Goal: Navigation & Orientation: Understand site structure

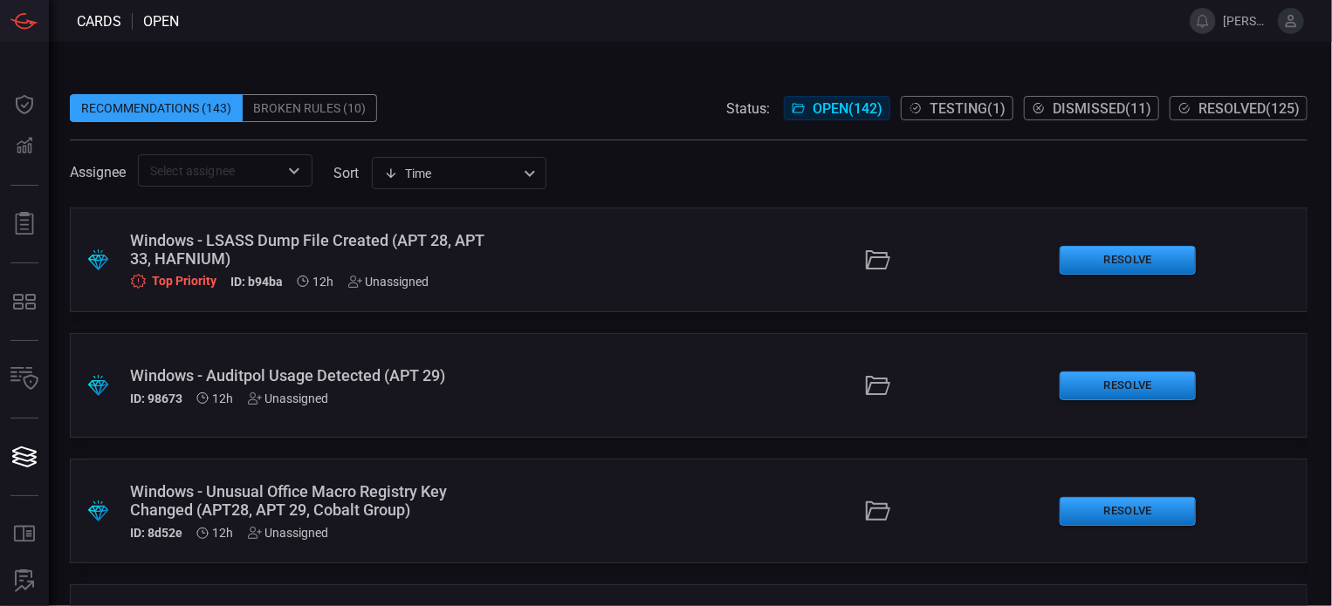
click at [384, 206] on span at bounding box center [688, 197] width 1237 height 21
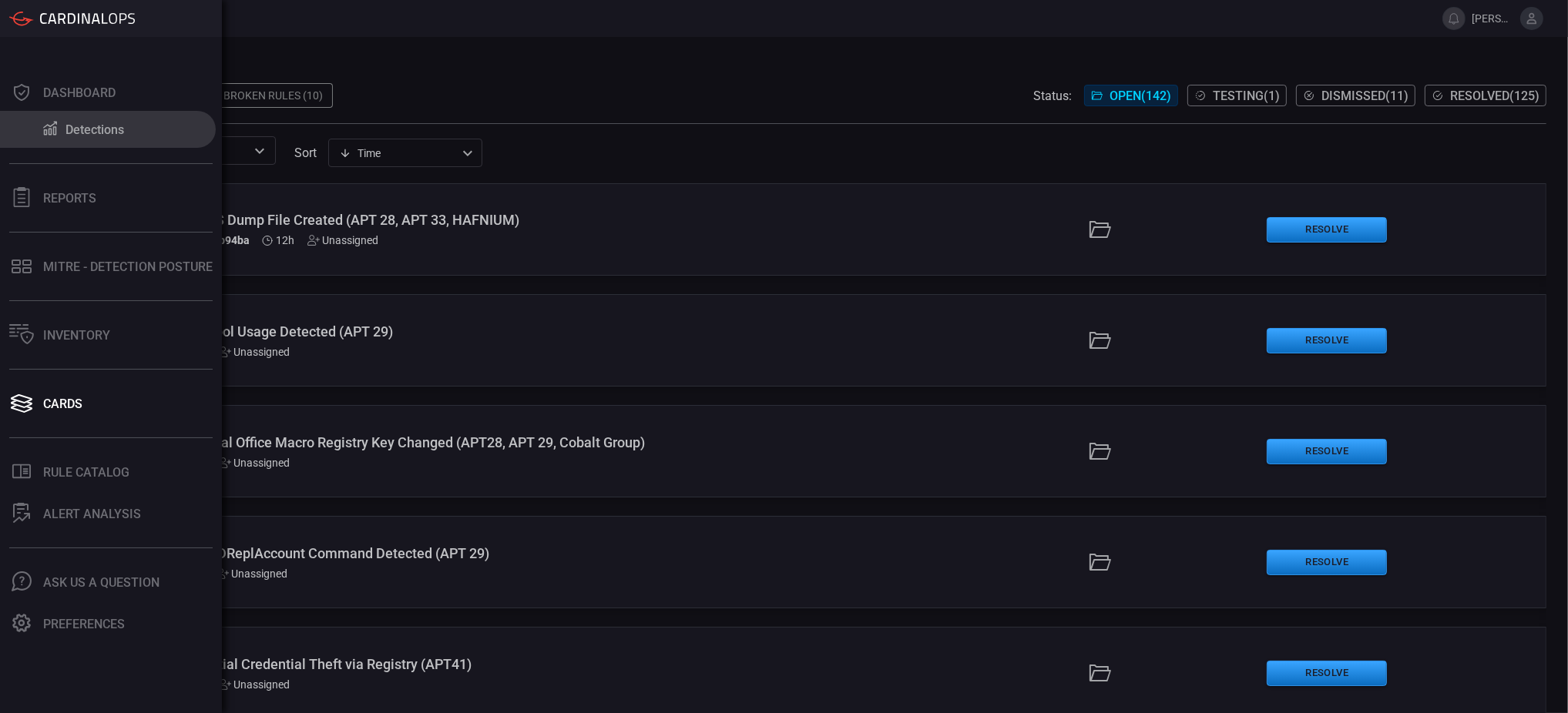
click at [126, 137] on button "Detections" at bounding box center [108, 130] width 215 height 37
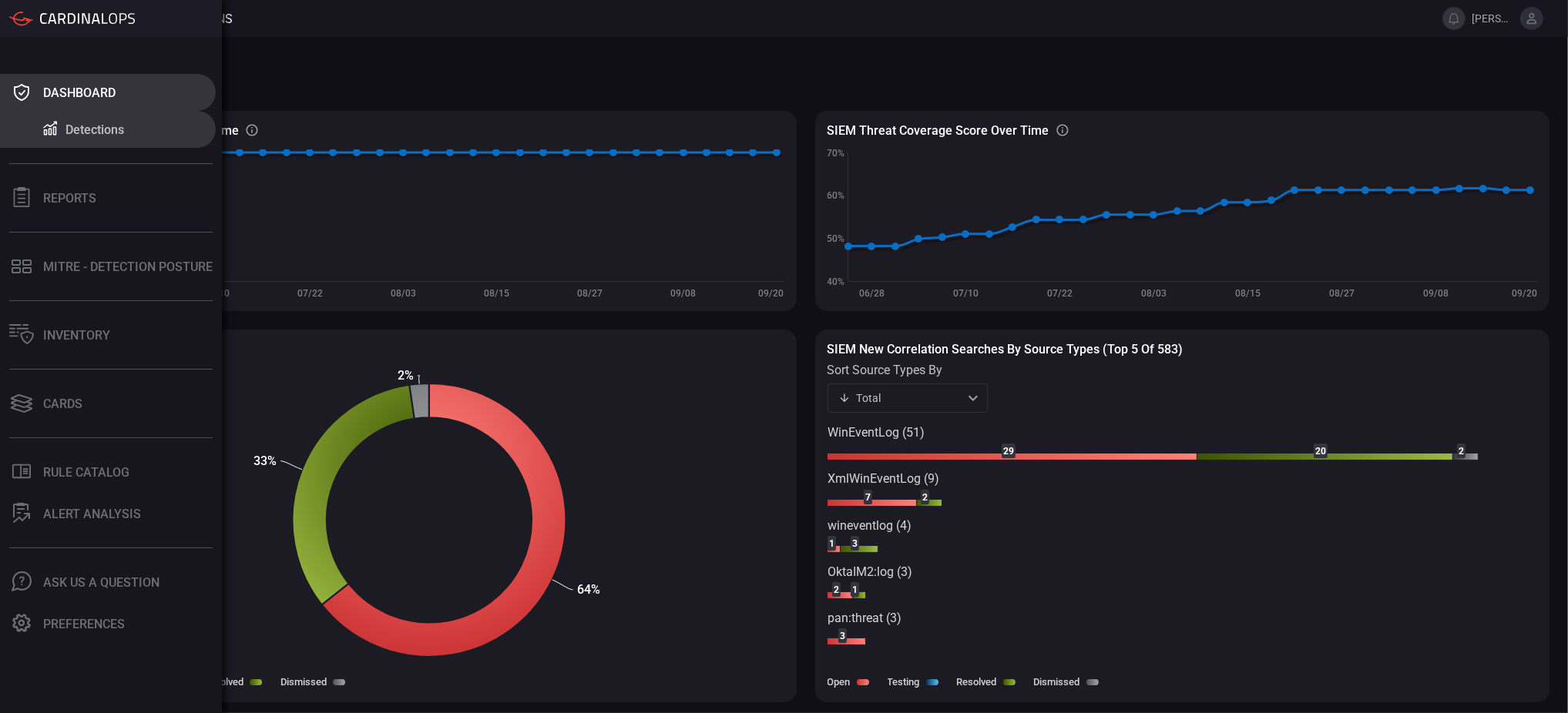
click at [18, 94] on icon at bounding box center [21, 92] width 25 height 21
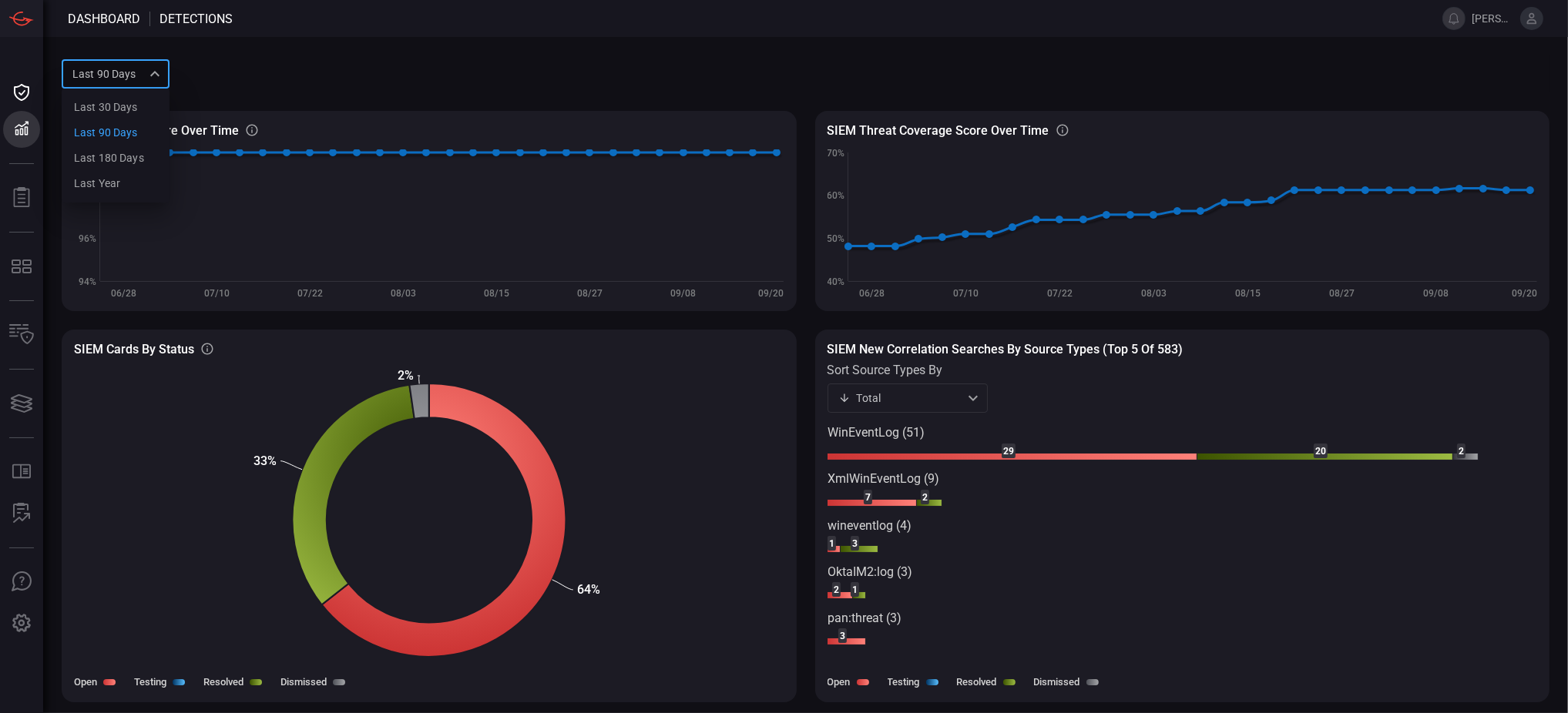
click at [139, 82] on div "Last 90 days quarter Last 30 days Last 90 days Last 180 days Last year ​" at bounding box center [116, 73] width 108 height 28
click at [137, 159] on div "Last 180 days" at bounding box center [109, 158] width 70 height 16
type input "sixMonths"
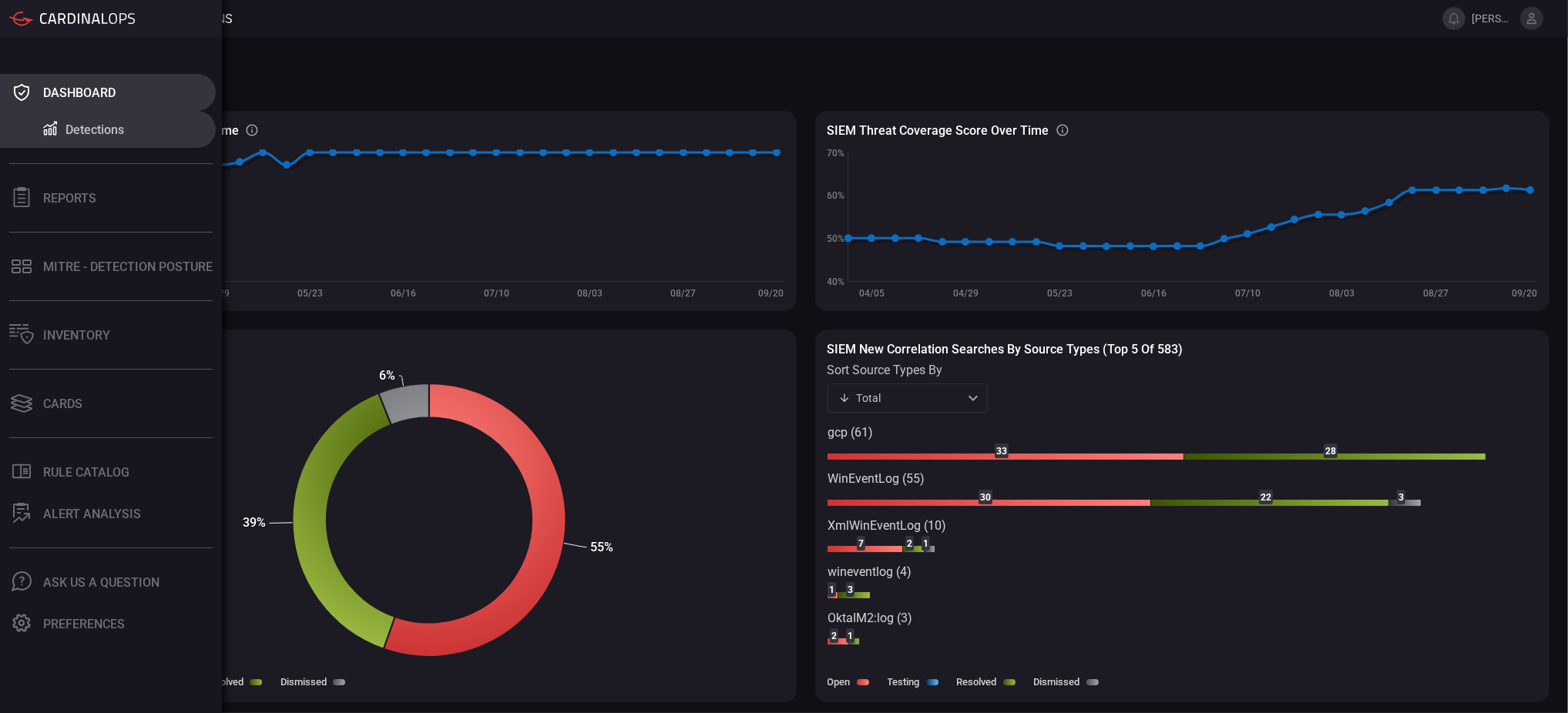
click at [58, 90] on div "Dashboard" at bounding box center [79, 93] width 72 height 15
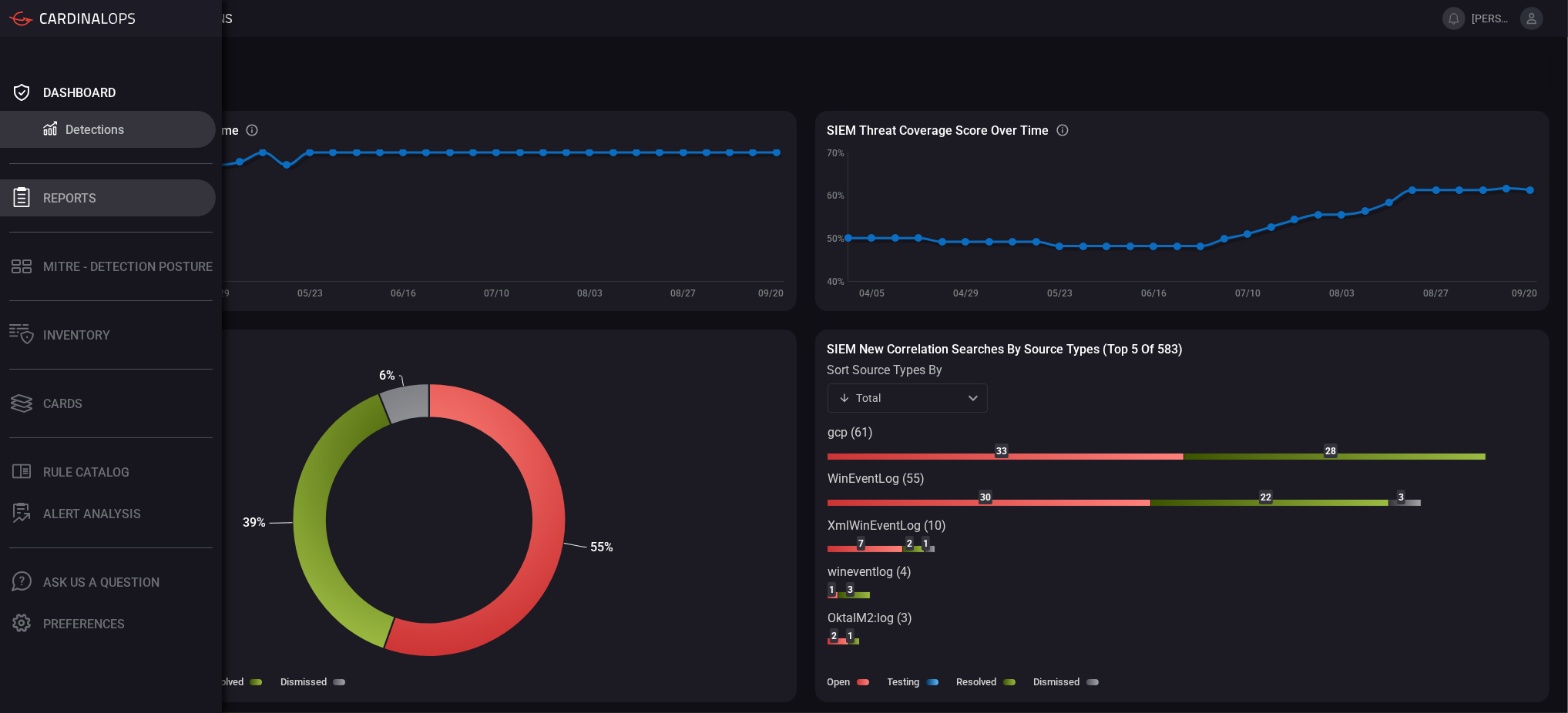
click at [34, 200] on div at bounding box center [21, 198] width 25 height 21
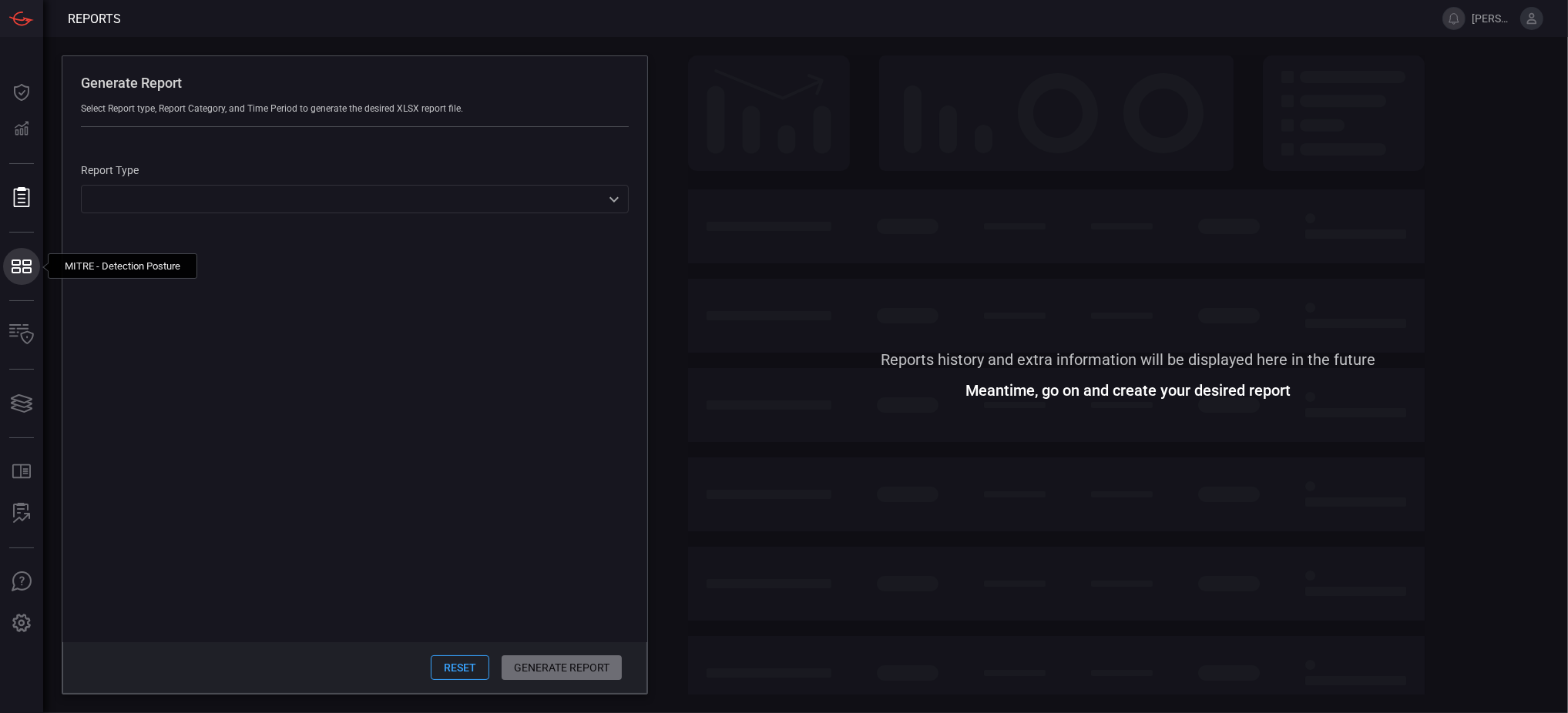
click at [28, 260] on icon at bounding box center [26, 262] width 9 height 6
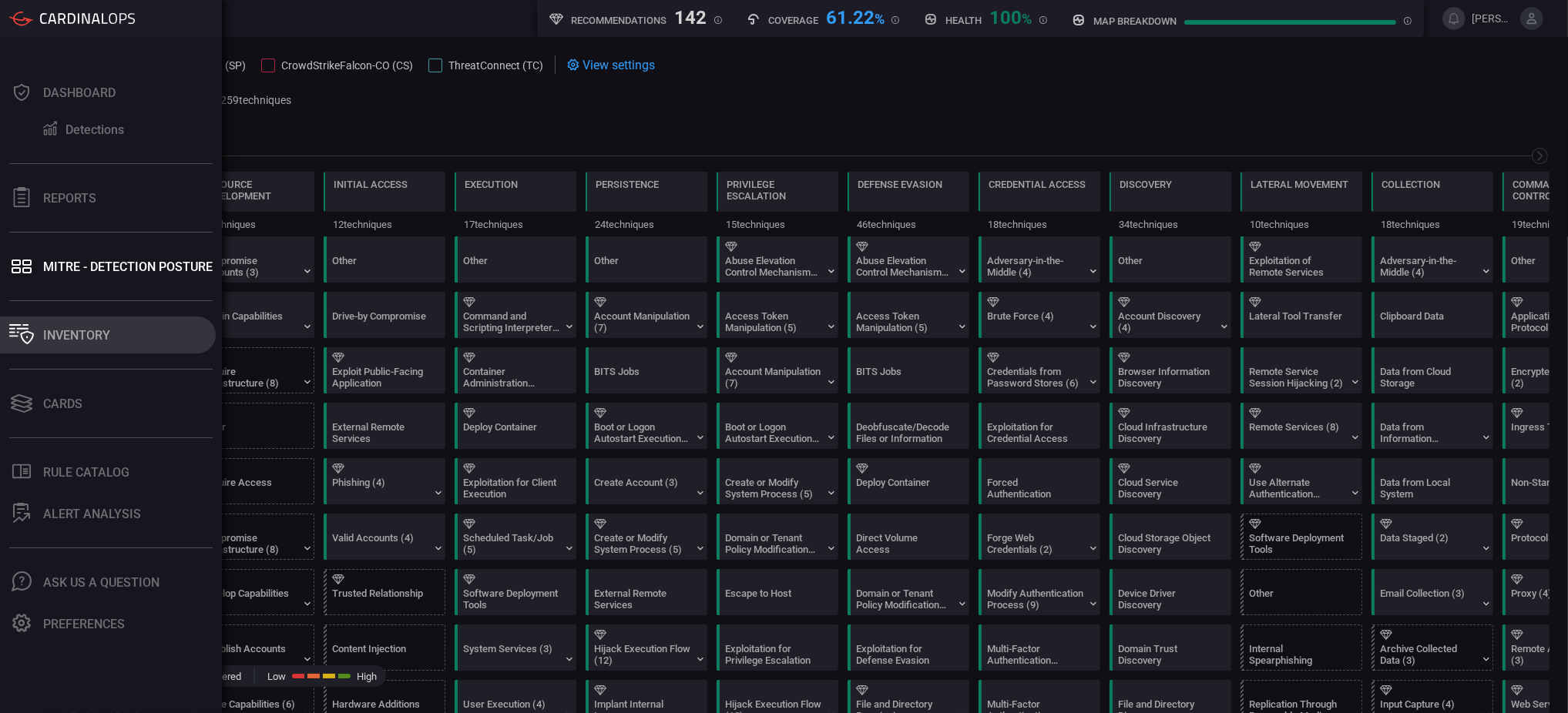
scroll to position [0, 202]
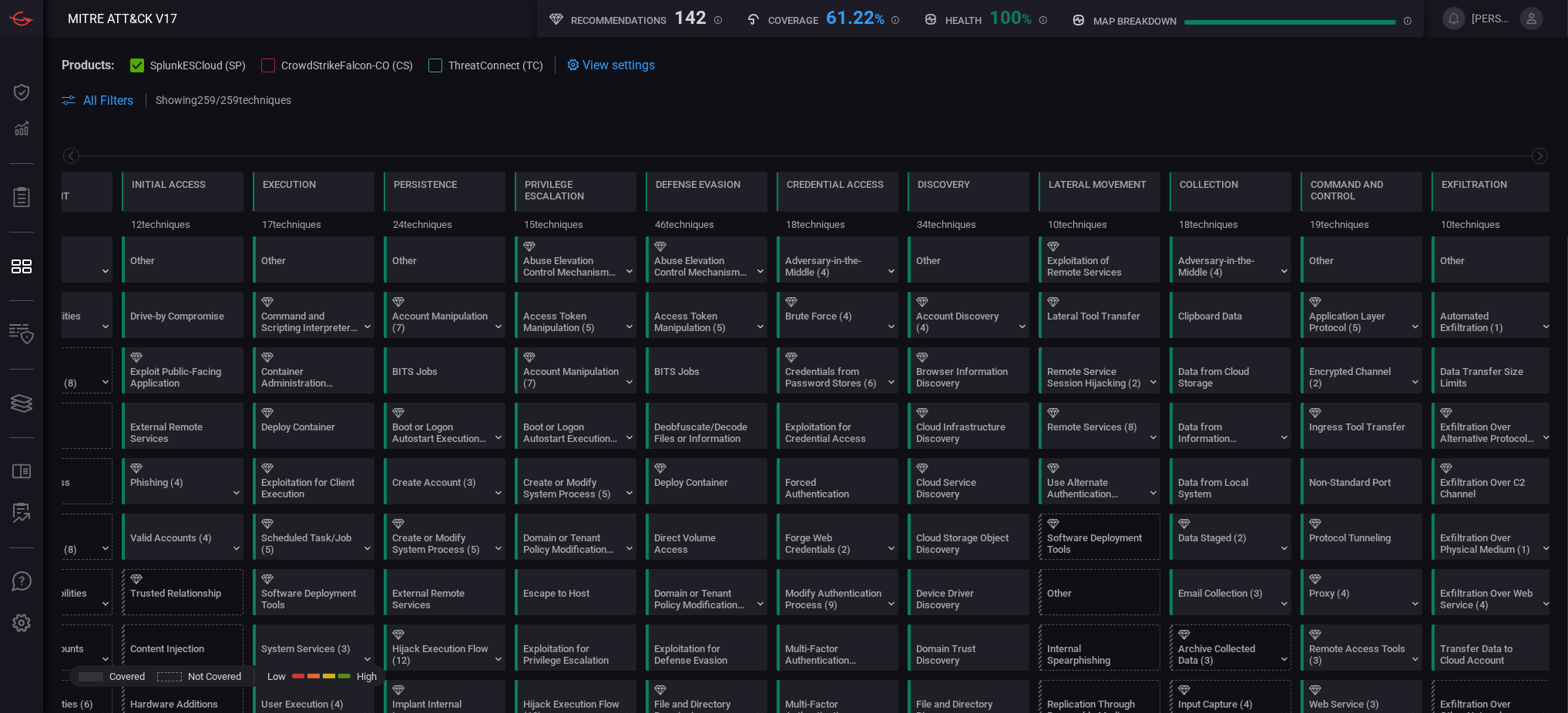
click at [892, 64] on section "Products: SplunkESCloud (SP) CrowdStrikeFalcon-CO (CS) ThreatConnect (TC) View …" at bounding box center [805, 64] width 1488 height 19
